Goal: Information Seeking & Learning: Learn about a topic

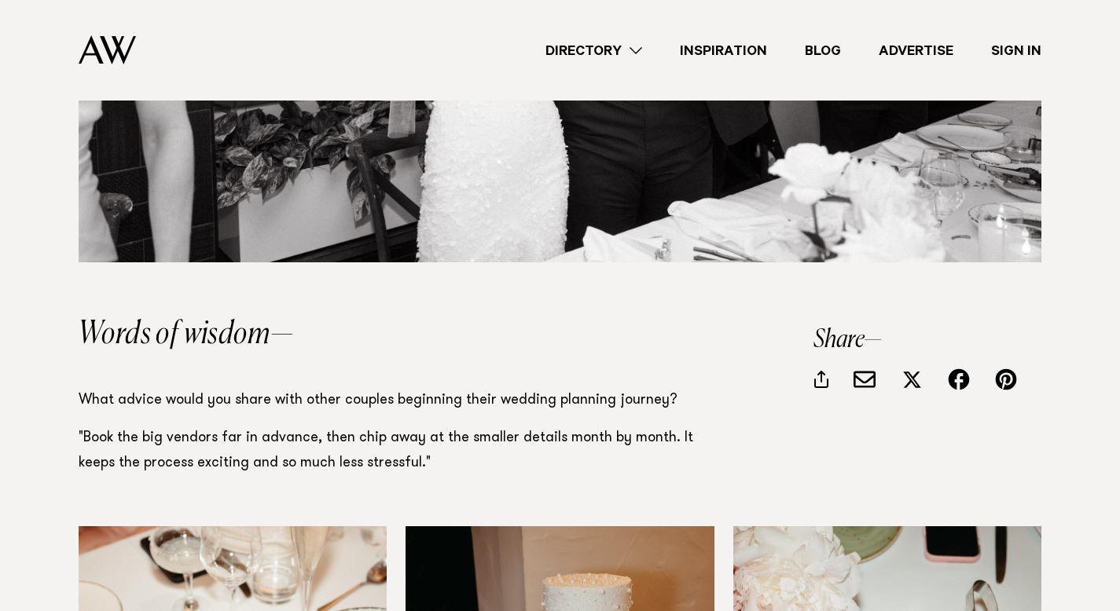
scroll to position [9262, 0]
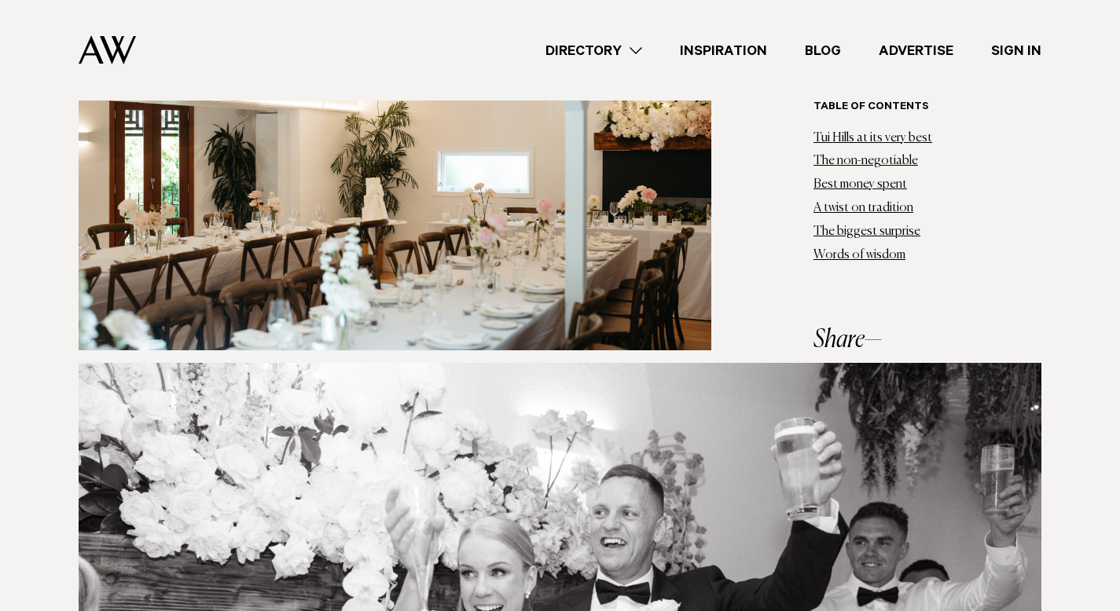
click at [717, 57] on link "Inspiration" at bounding box center [723, 50] width 125 height 21
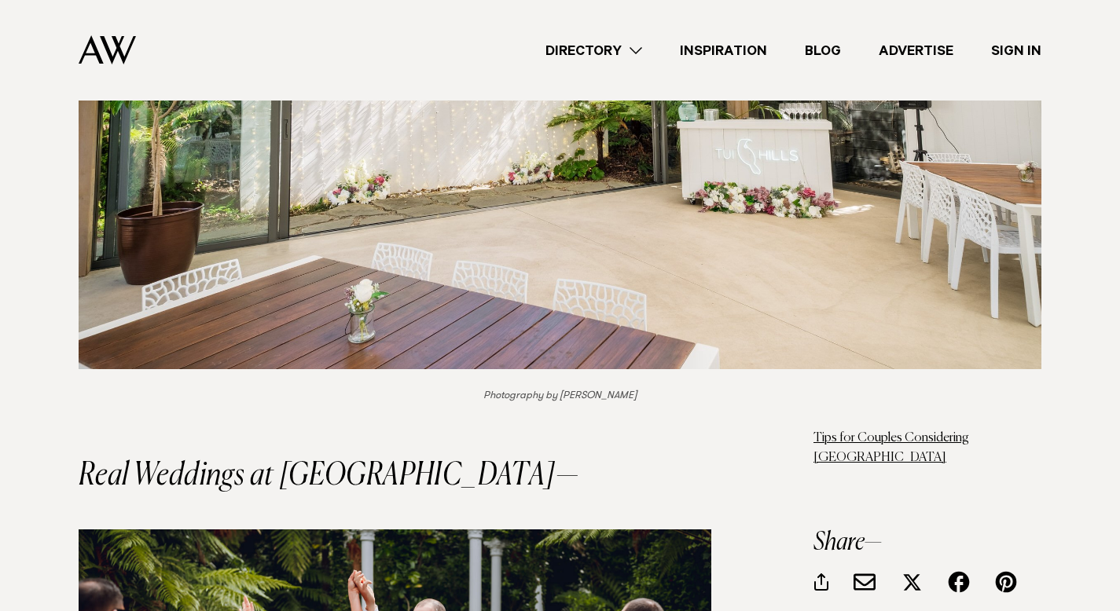
scroll to position [14363, 0]
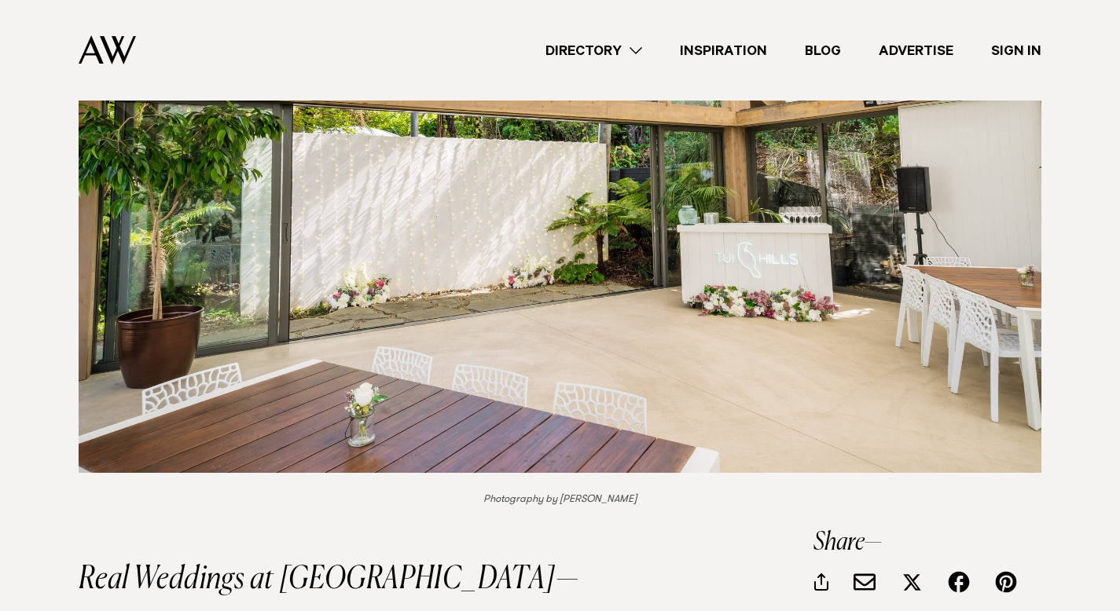
click at [507, 210] on img at bounding box center [560, 152] width 962 height 642
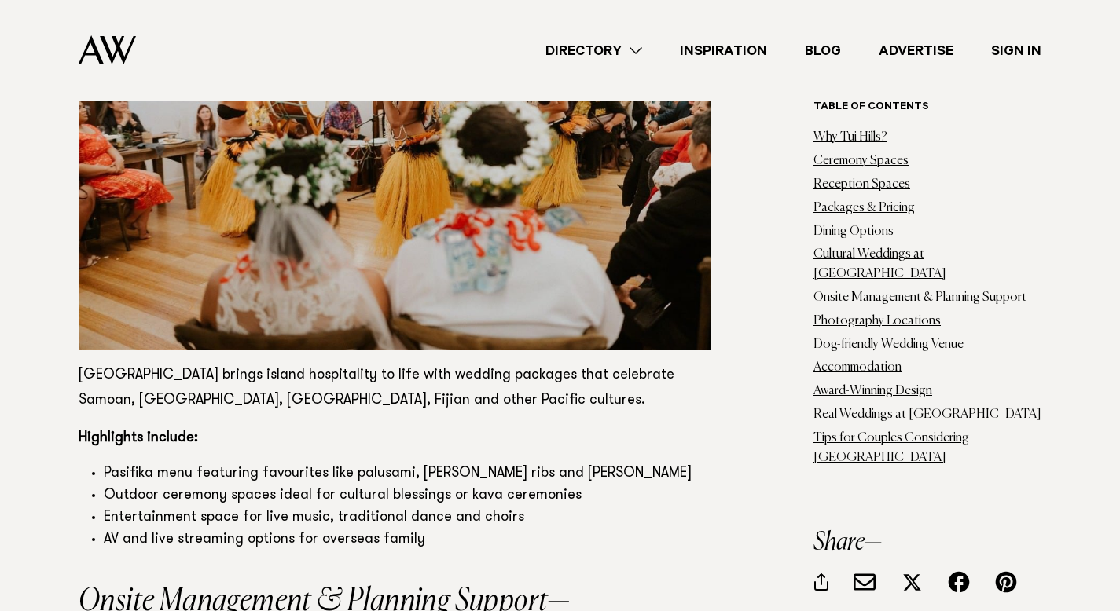
scroll to position [7862, 0]
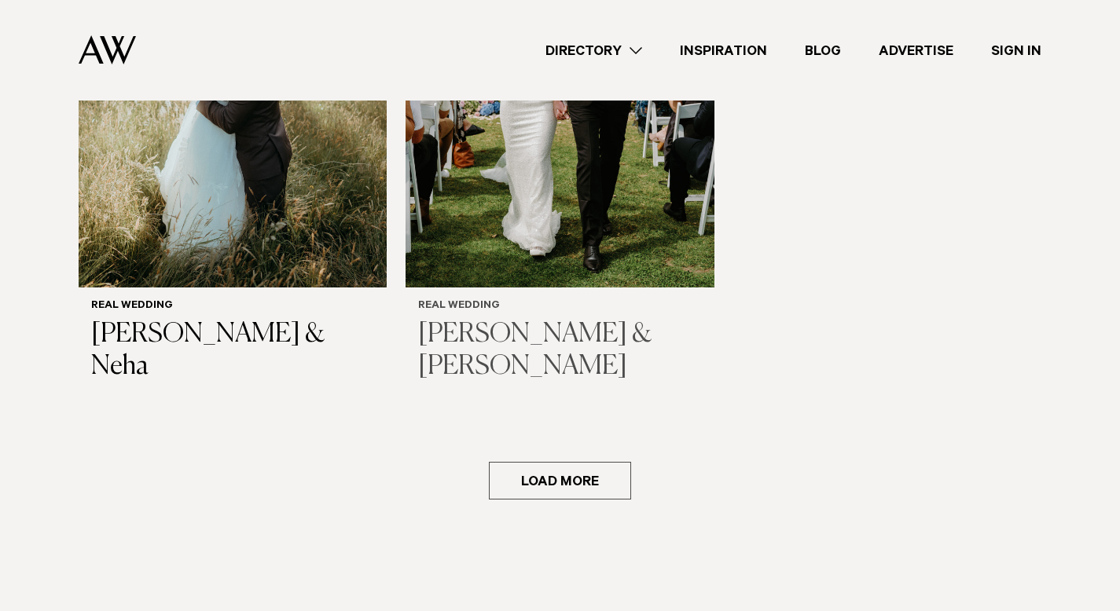
scroll to position [2349, 0]
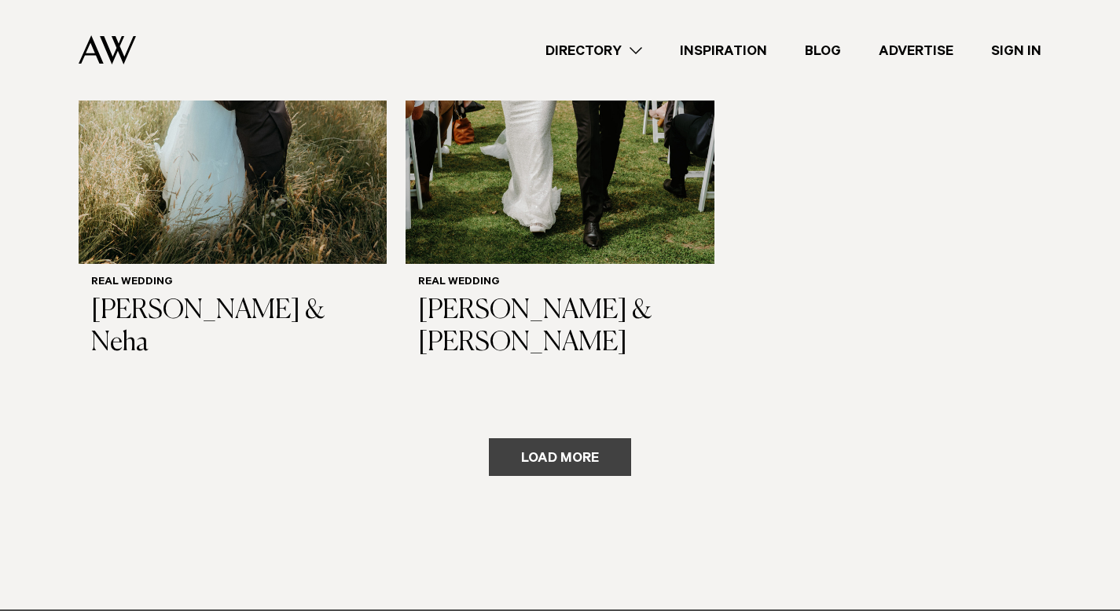
click at [497, 438] on button "Load more" at bounding box center [560, 457] width 142 height 38
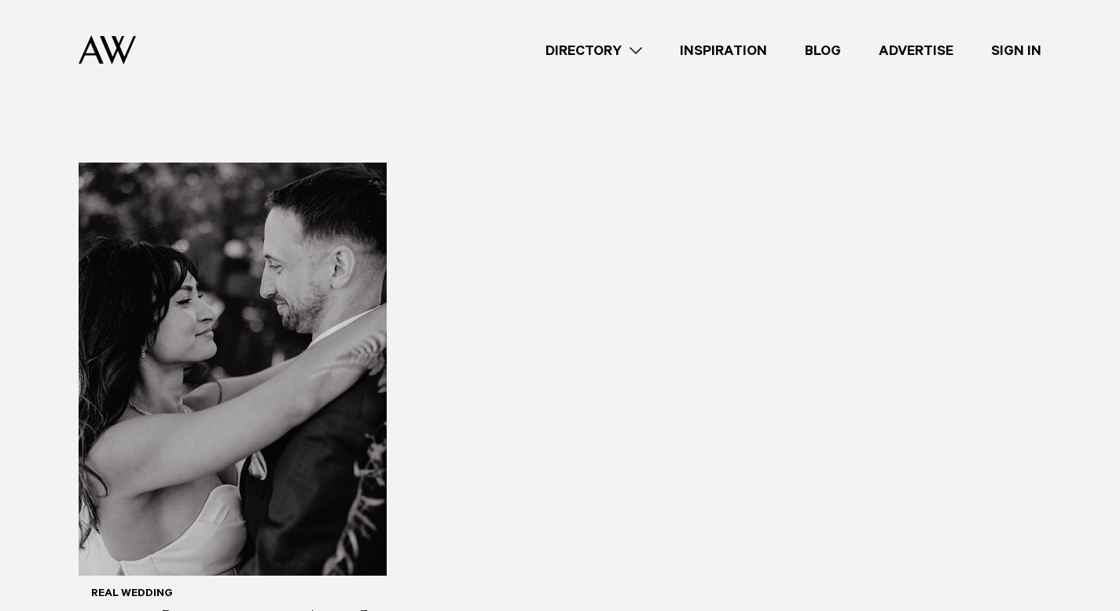
scroll to position [4667, 0]
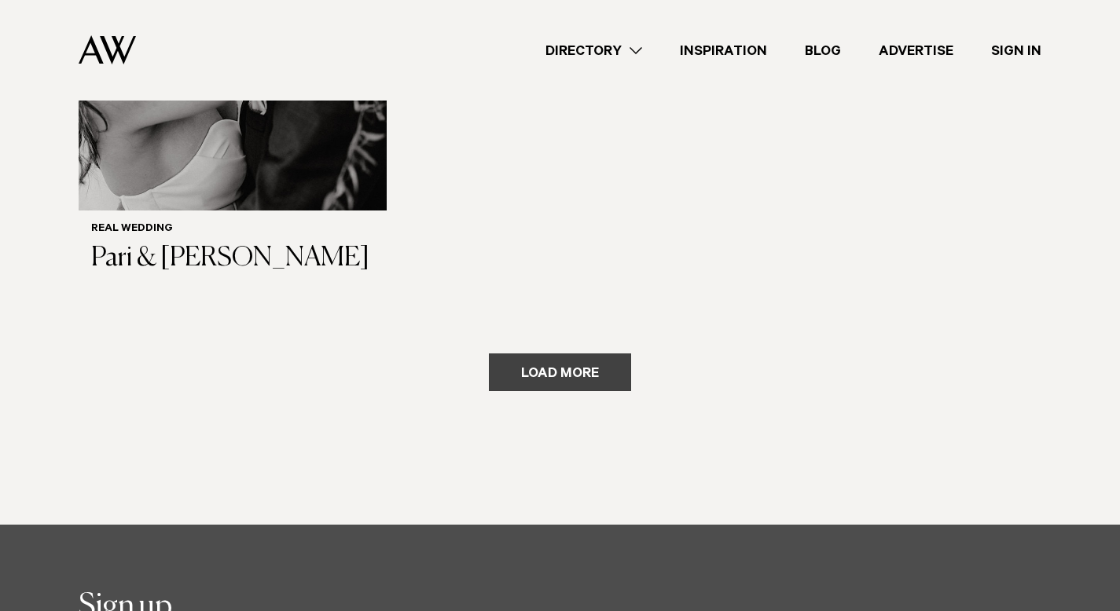
click at [581, 354] on button "Load more" at bounding box center [560, 373] width 142 height 38
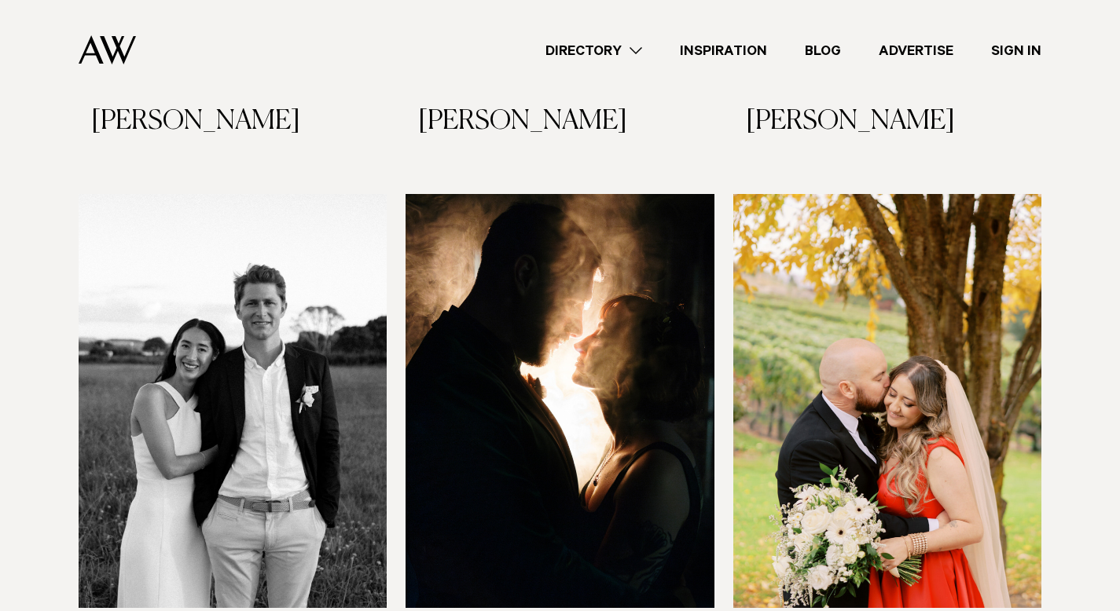
scroll to position [6087, 0]
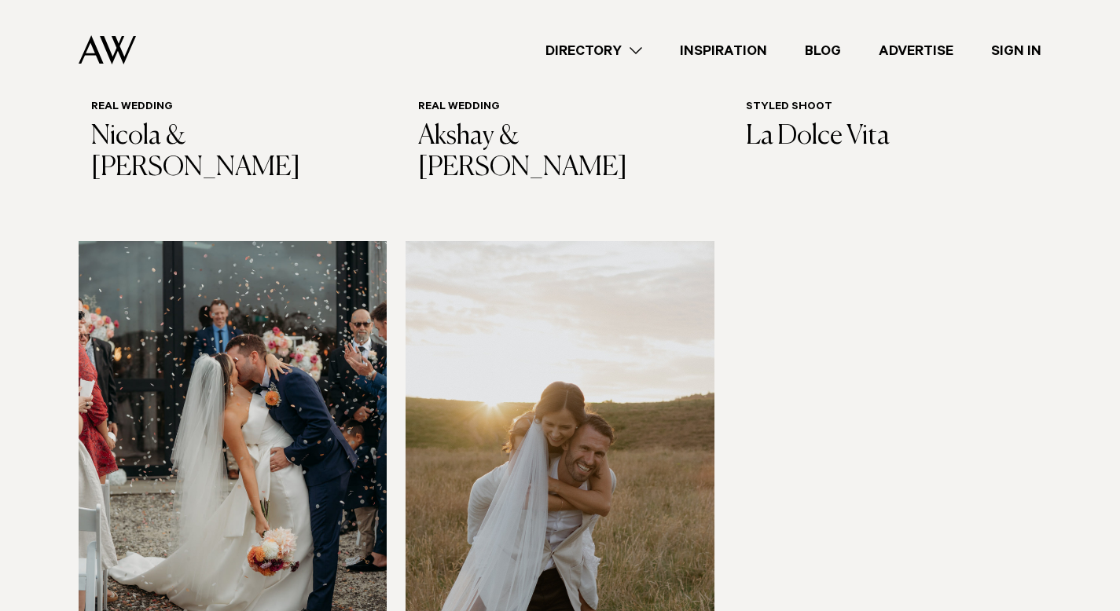
scroll to position [8184, 0]
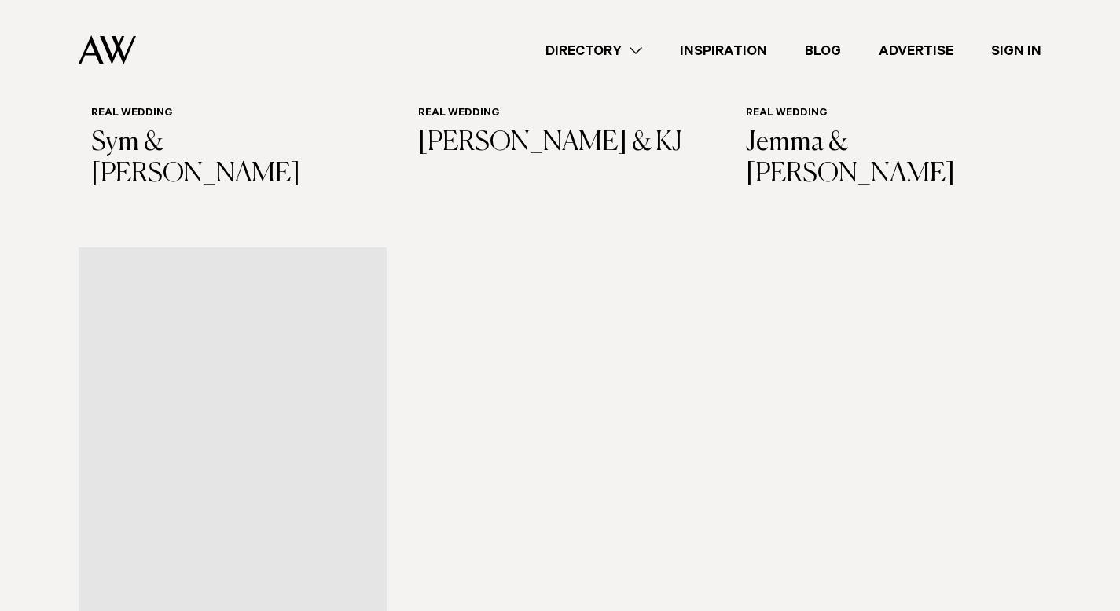
scroll to position [10448, 0]
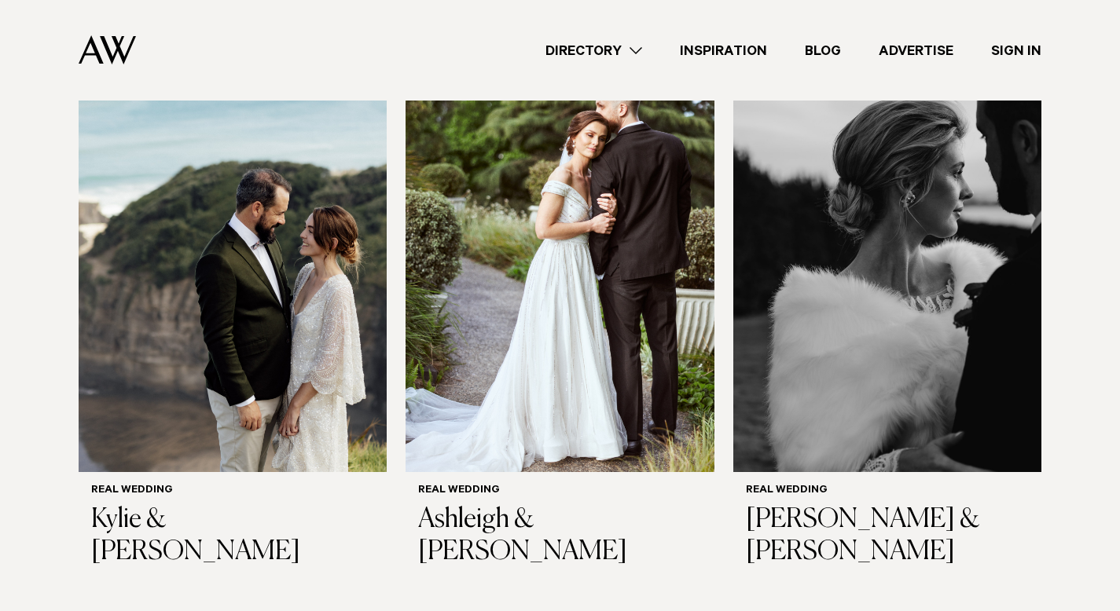
scroll to position [11930, 0]
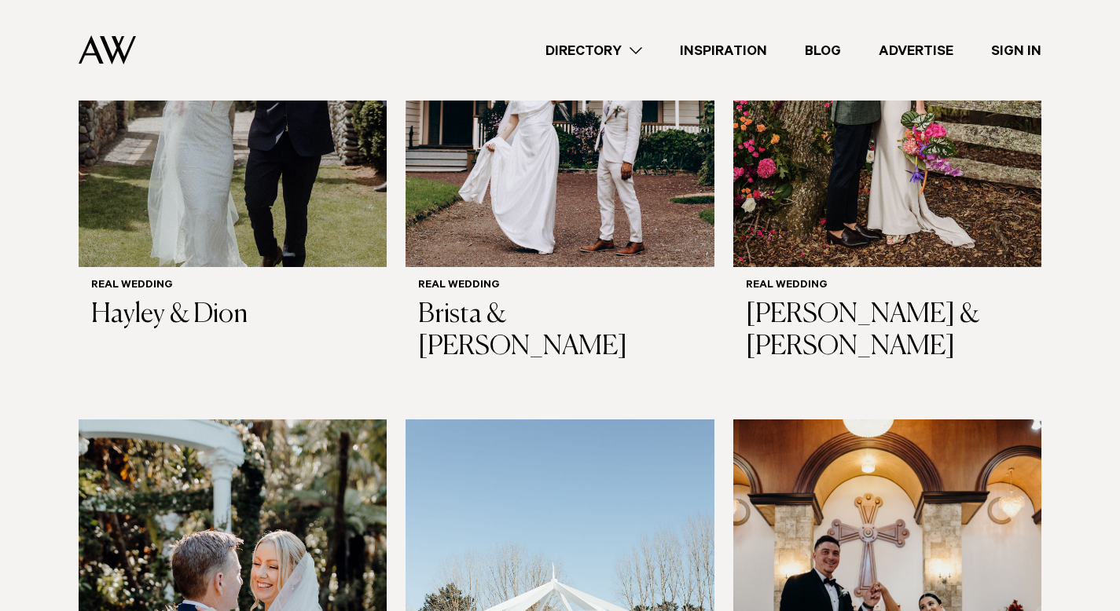
scroll to position [13953, 0]
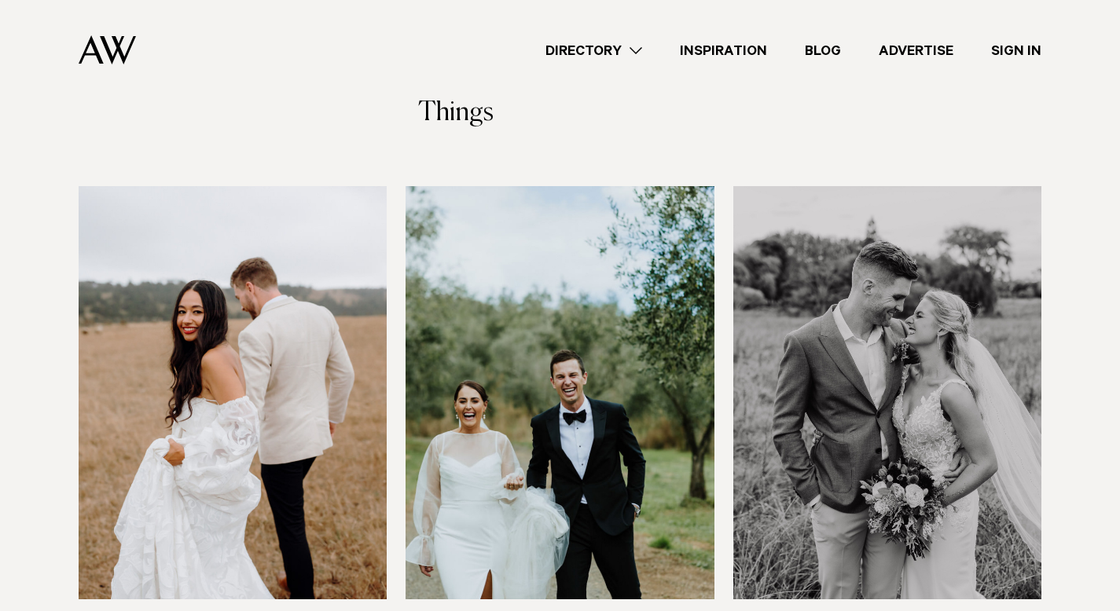
scroll to position [16239, 0]
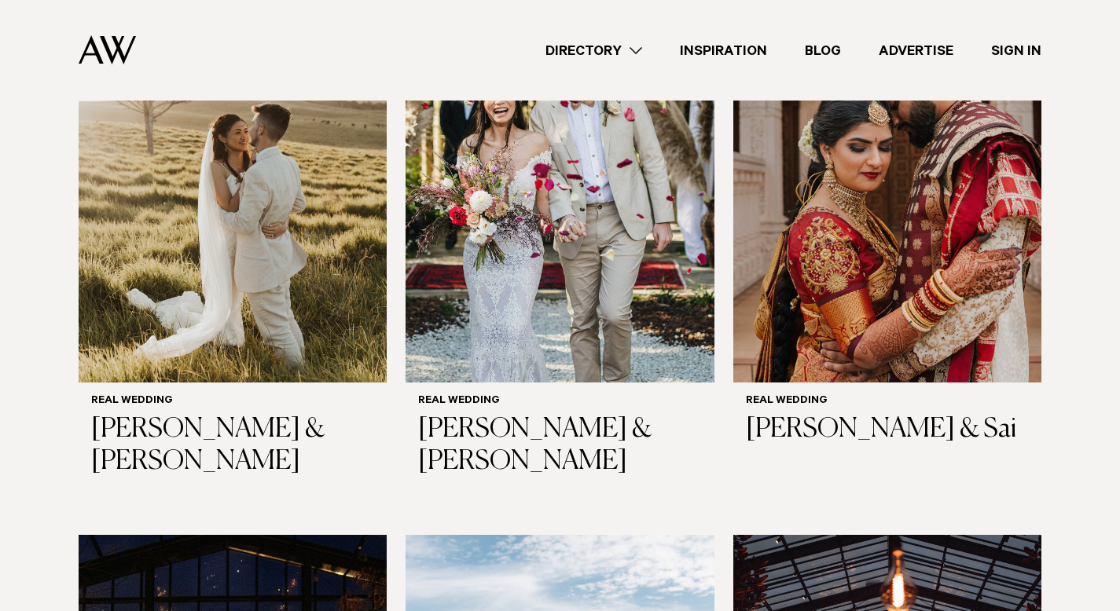
scroll to position [18158, 0]
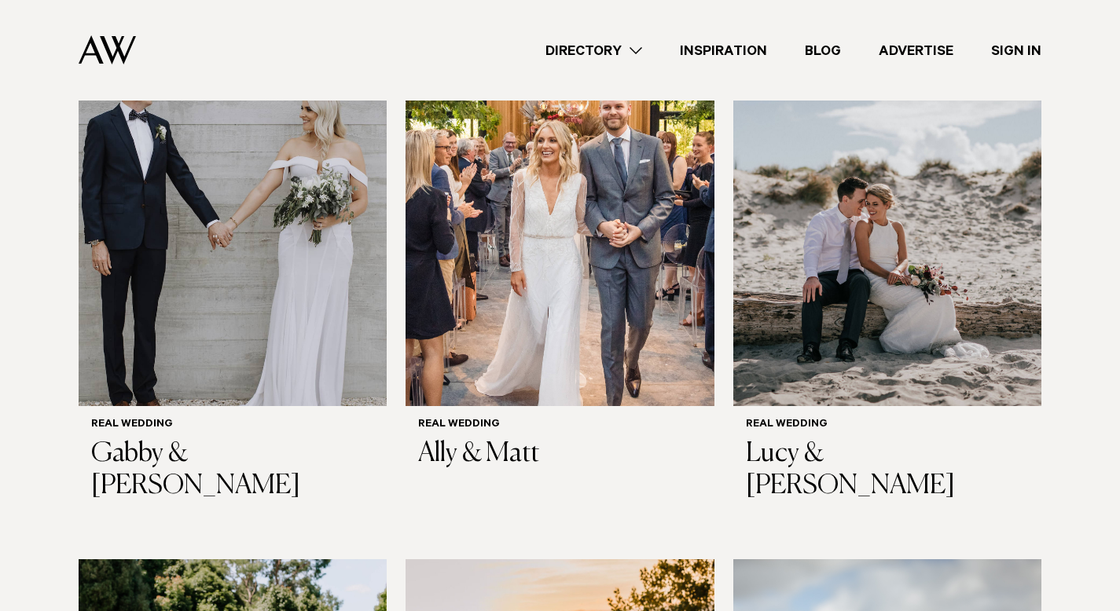
scroll to position [20203, 0]
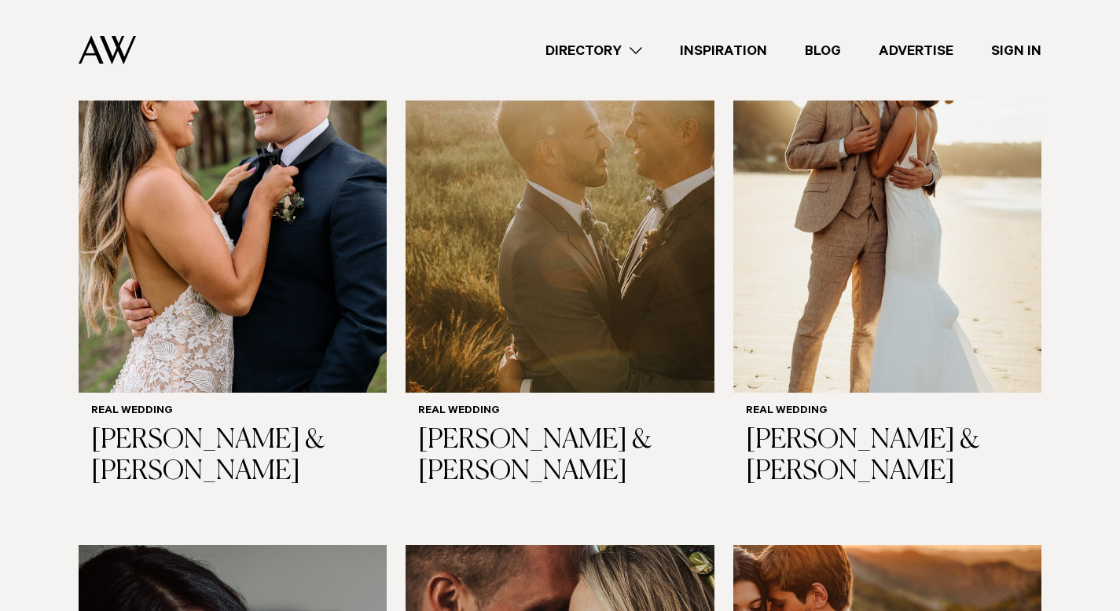
scroll to position [20413, 0]
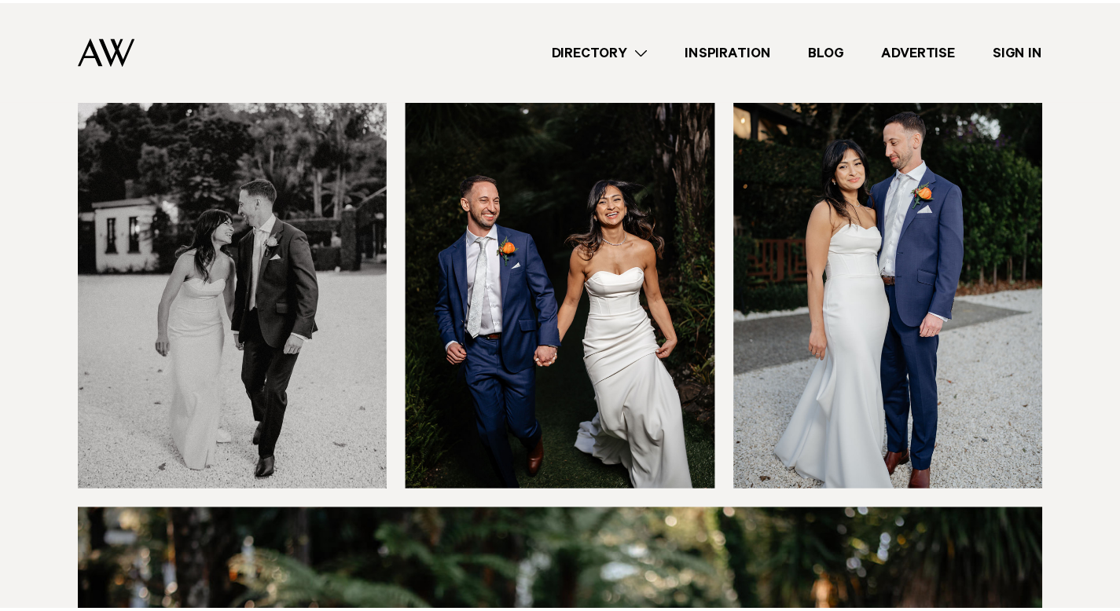
scroll to position [8638, 0]
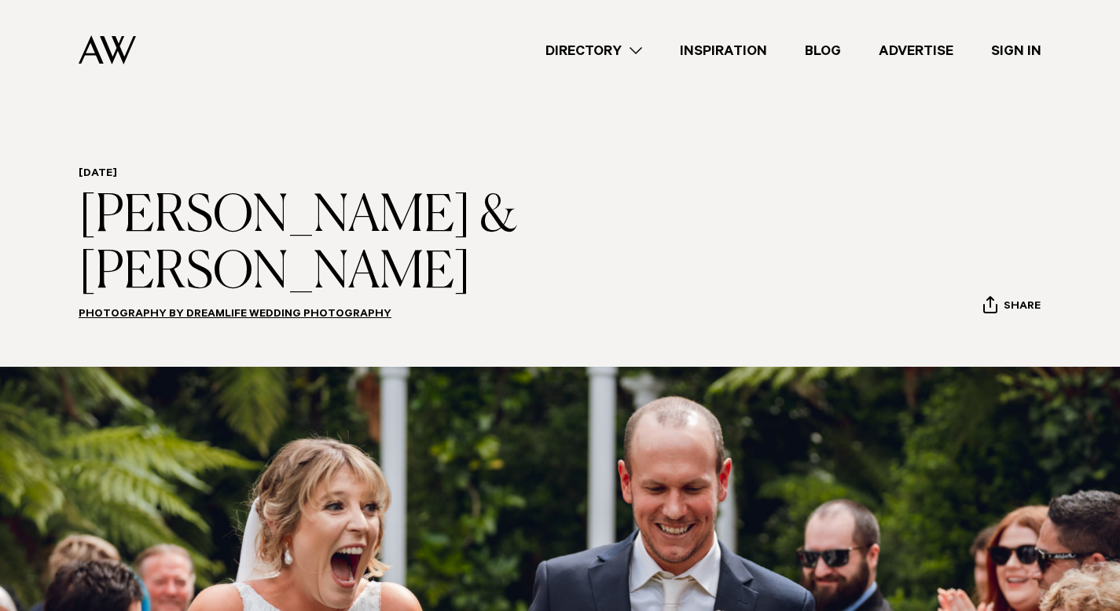
click at [819, 48] on link "Blog" at bounding box center [823, 50] width 74 height 21
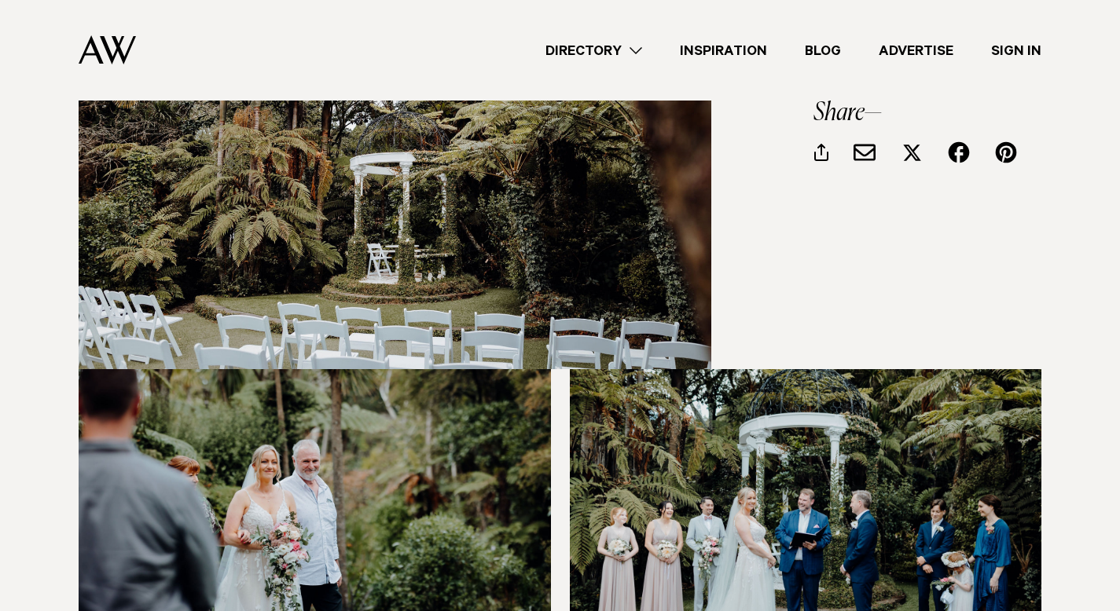
scroll to position [3724, 0]
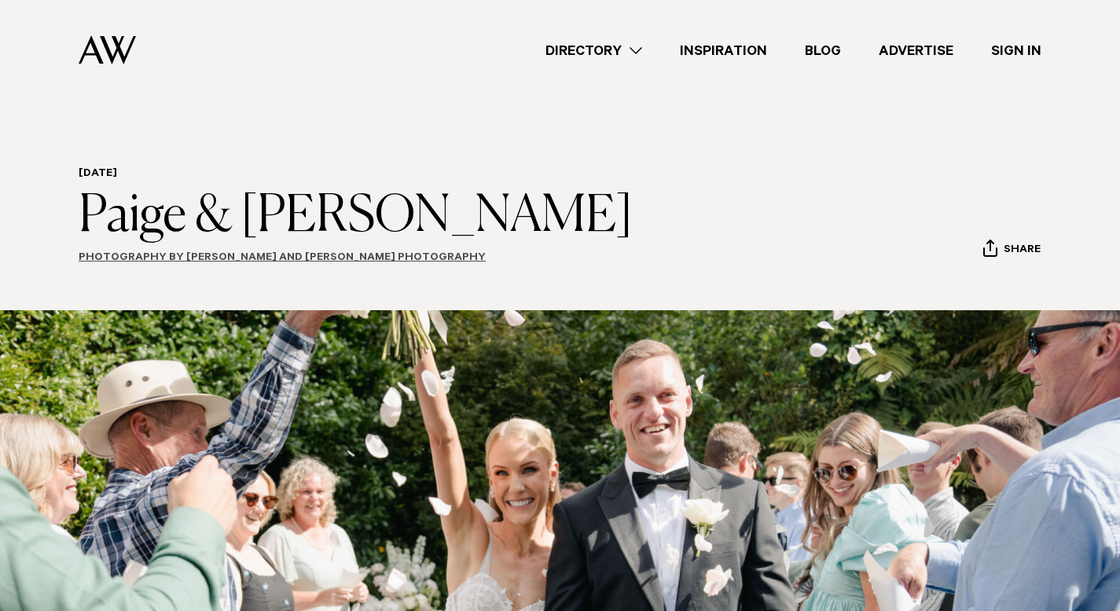
click at [332, 254] on link "Photography by Esme and Logan Photography" at bounding box center [282, 258] width 407 height 13
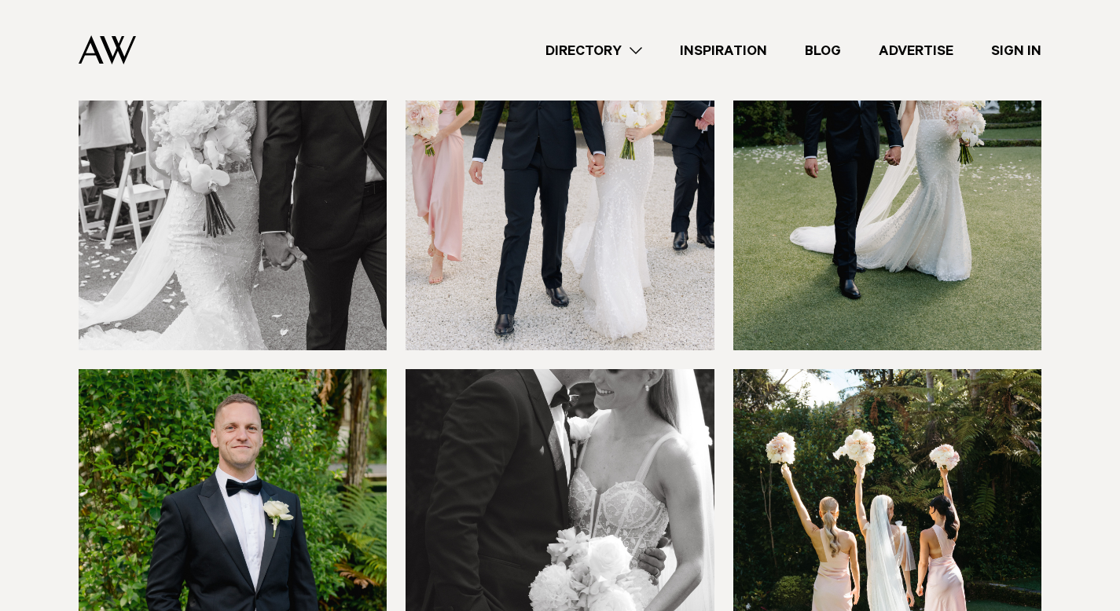
scroll to position [5149, 0]
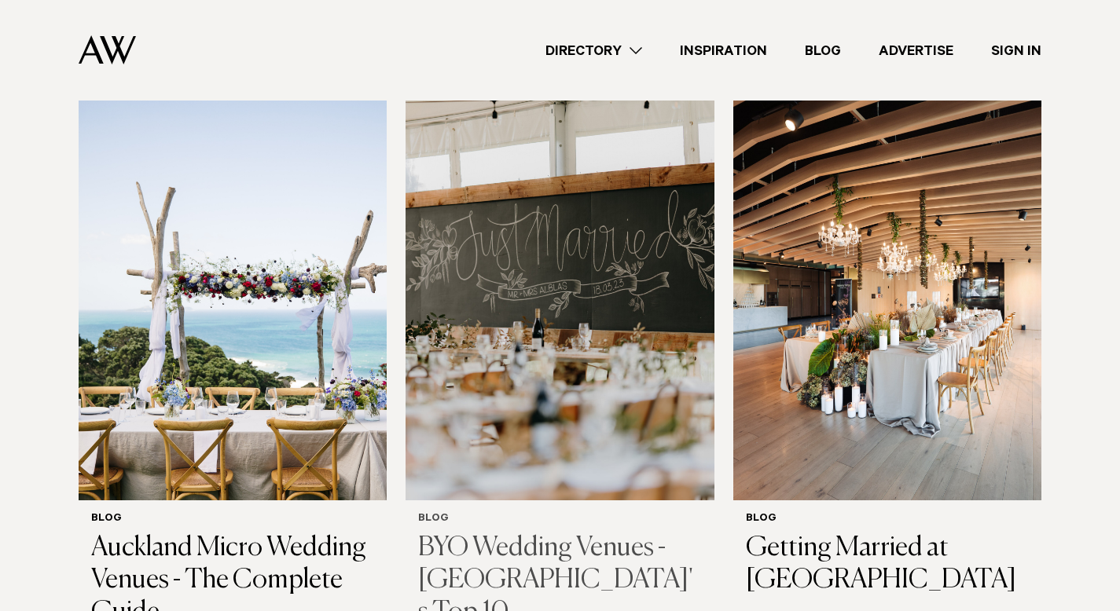
scroll to position [413, 0]
click at [713, 48] on link "Inspiration" at bounding box center [723, 50] width 125 height 21
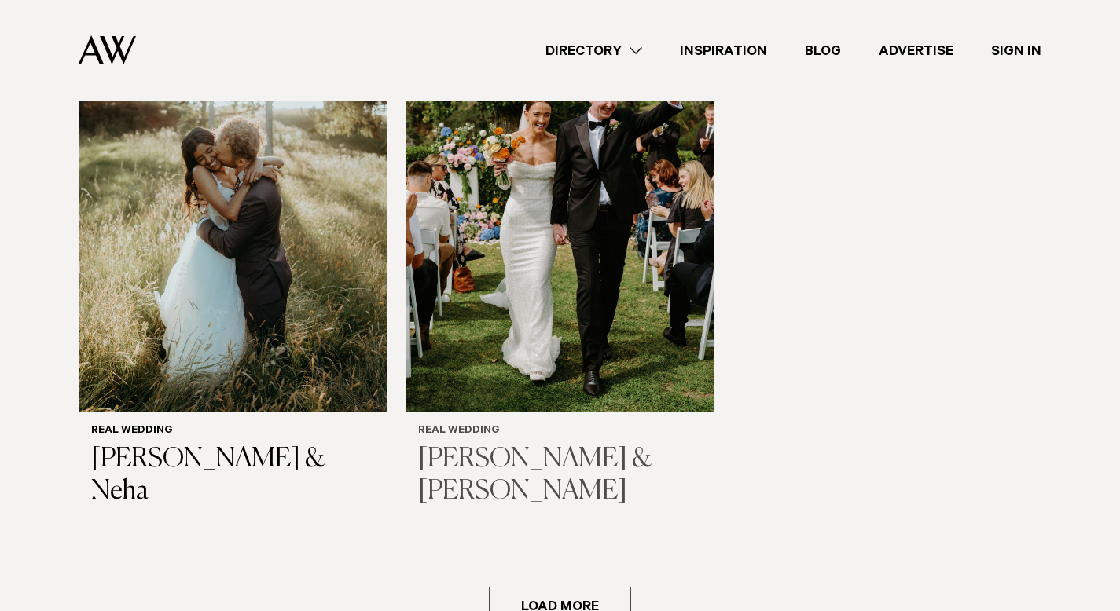
scroll to position [2202, 0]
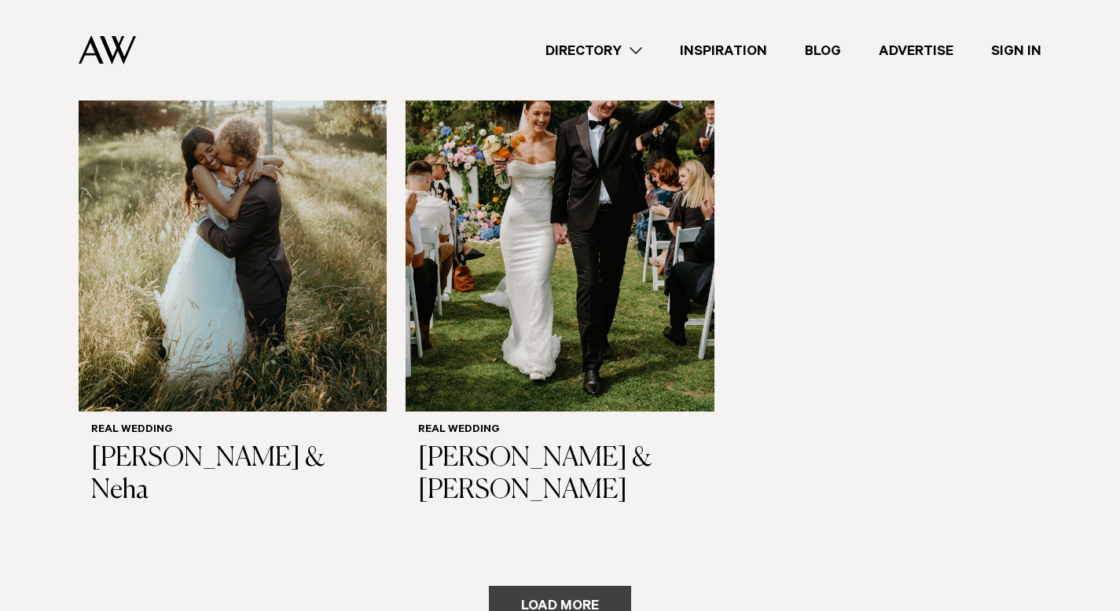
click at [555, 586] on button "Load more" at bounding box center [560, 605] width 142 height 38
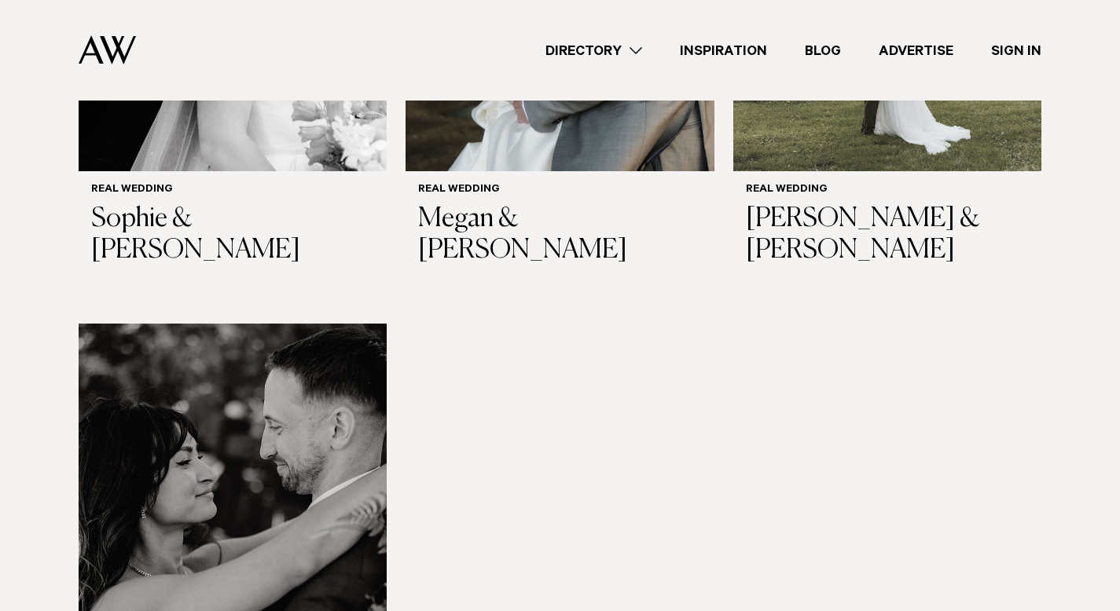
scroll to position [4156, 0]
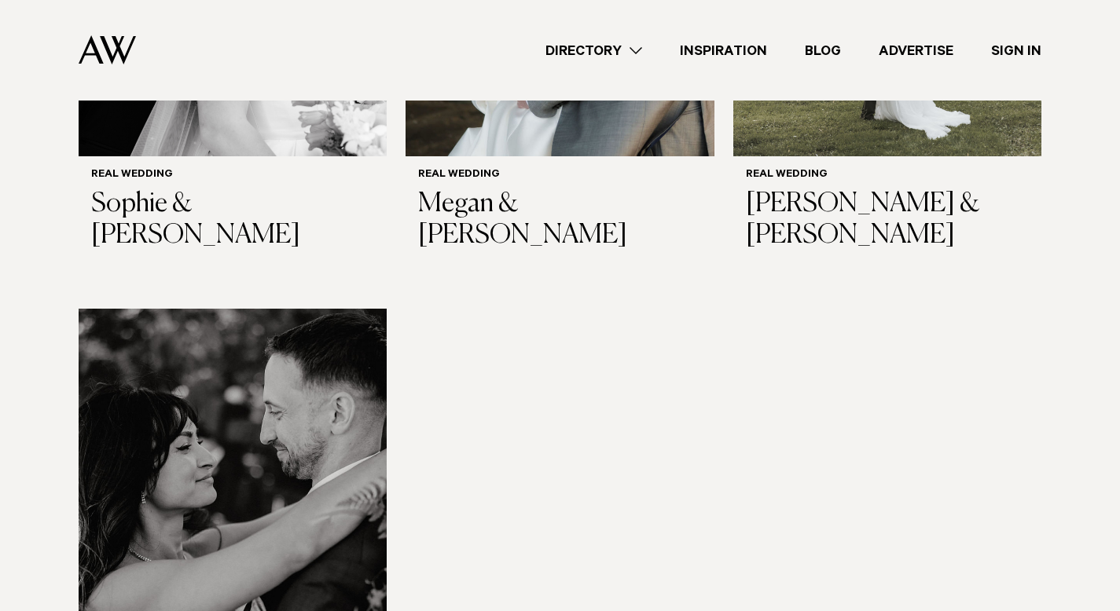
click at [357, 350] on img at bounding box center [233, 515] width 308 height 413
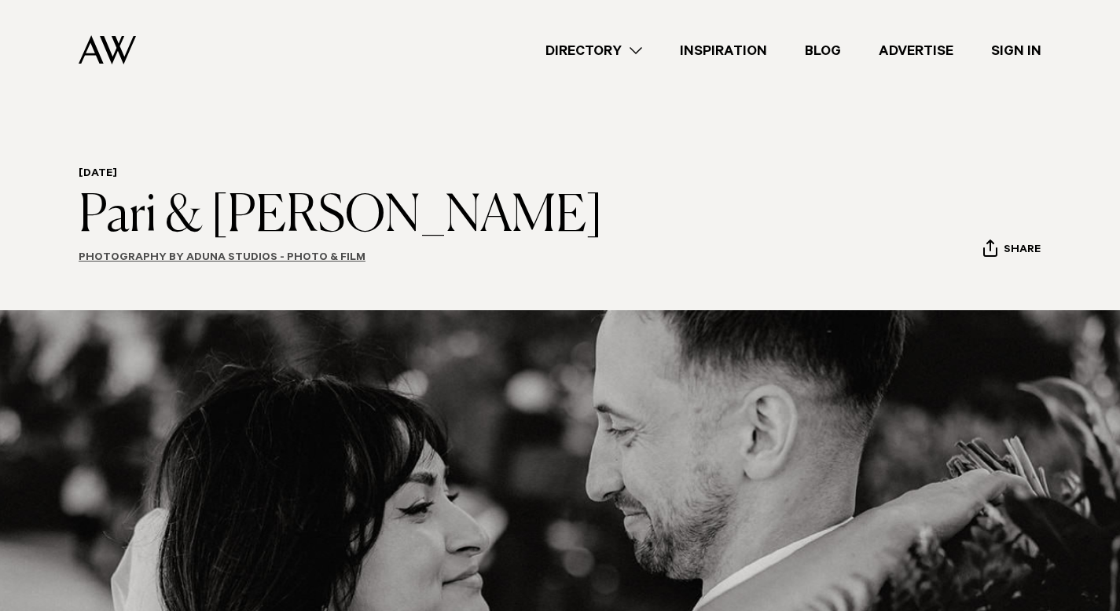
click at [332, 259] on link "Photography by Aduna Studios - Photo & Film" at bounding box center [222, 258] width 287 height 13
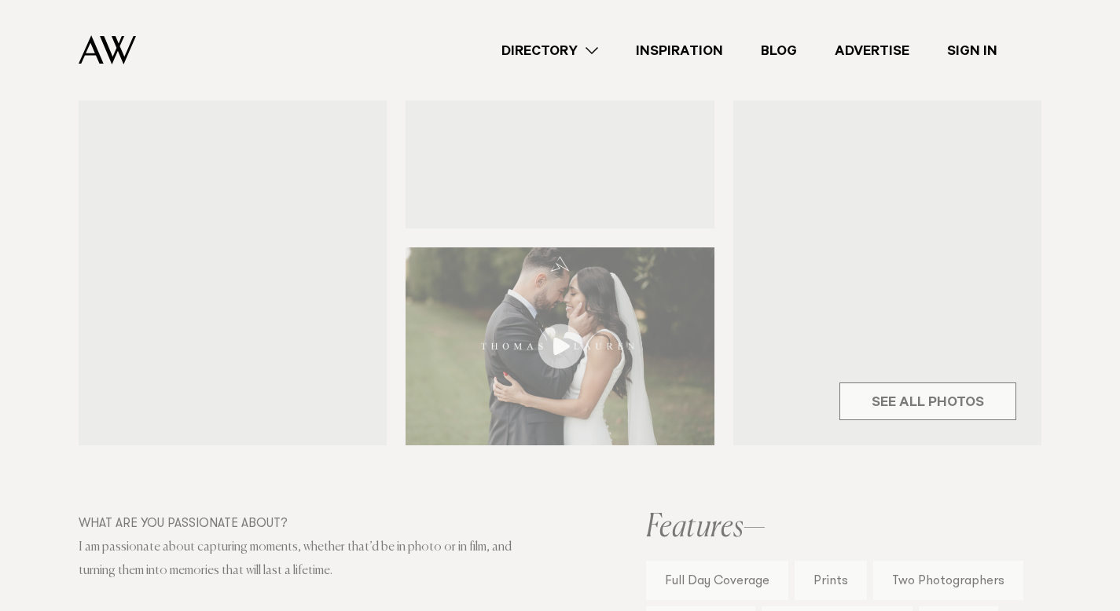
scroll to position [627, 0]
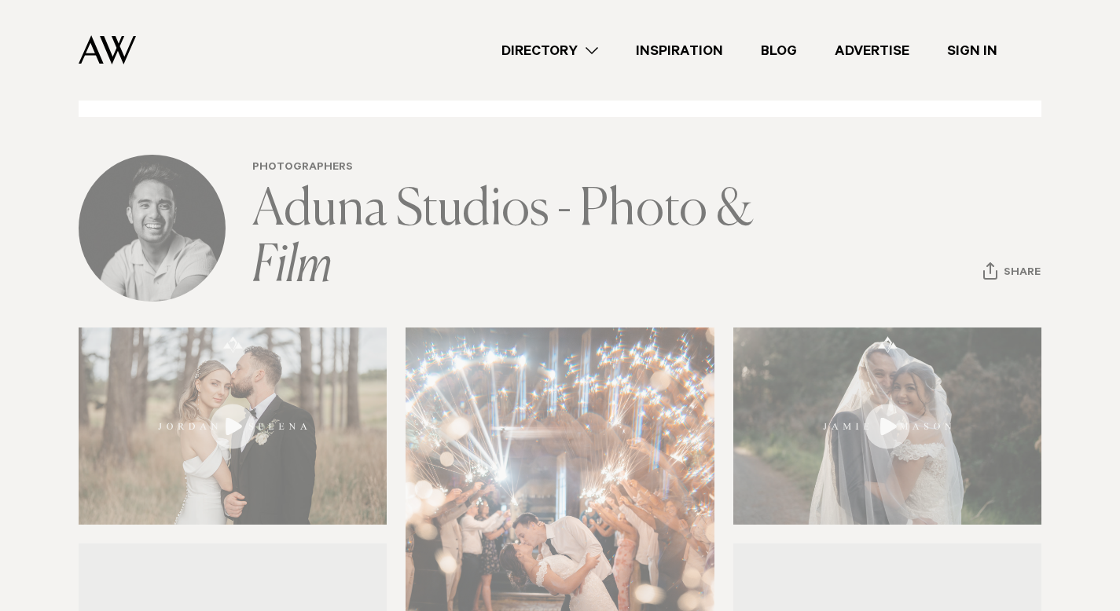
scroll to position [98, 0]
